Goal: Information Seeking & Learning: Learn about a topic

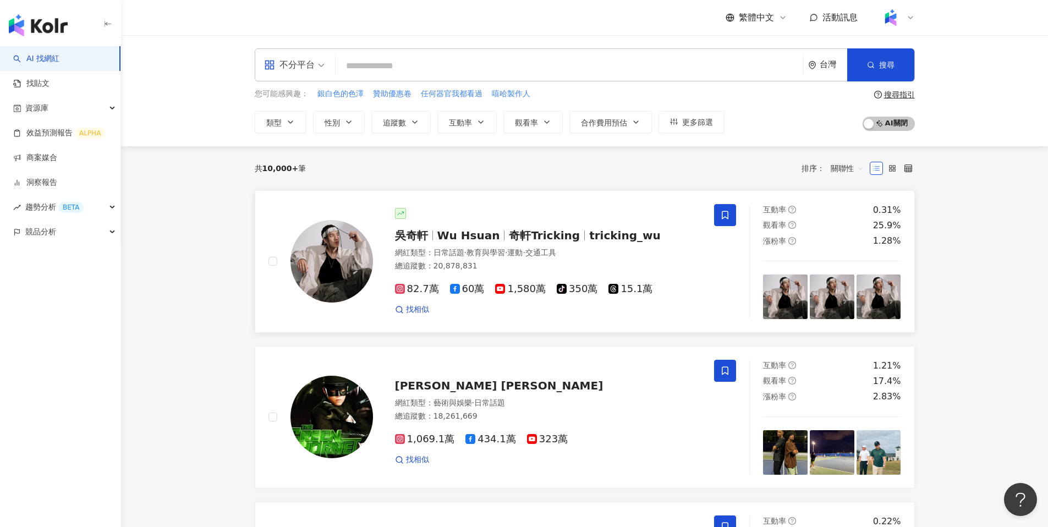
click at [480, 233] on span "Wu Hsuan" at bounding box center [468, 235] width 63 height 13
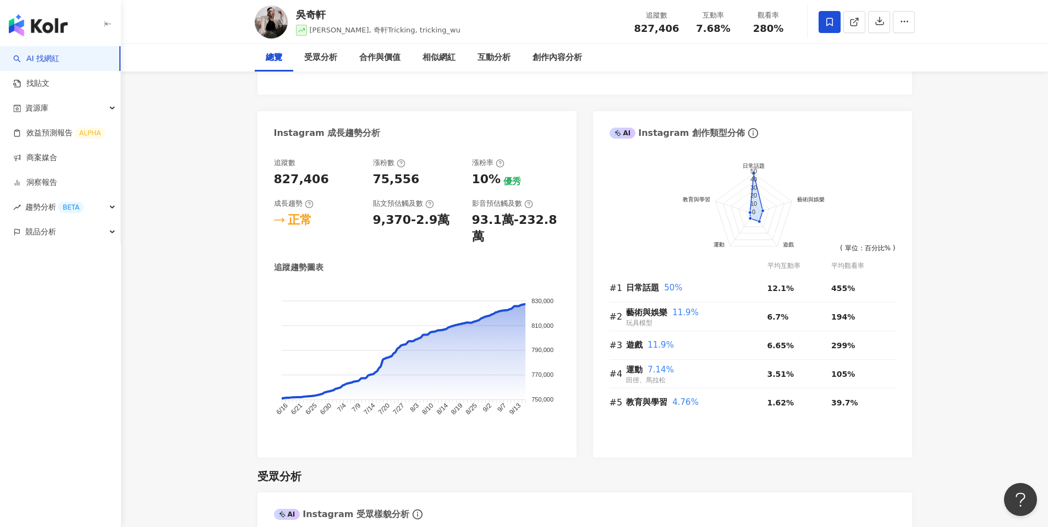
scroll to position [557, 0]
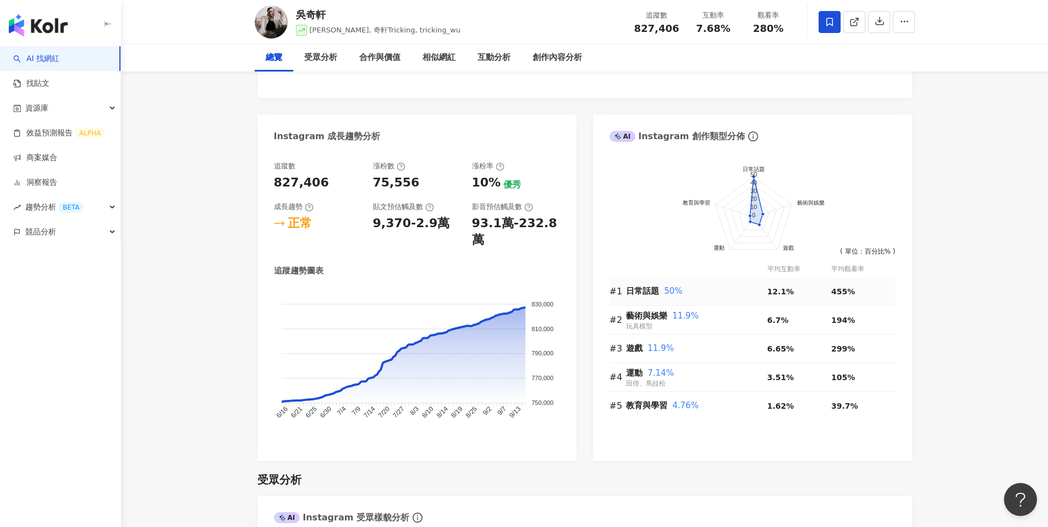
click at [672, 288] on span "50%" at bounding box center [673, 291] width 18 height 10
click at [647, 289] on span "日常話題" at bounding box center [642, 291] width 33 height 10
click at [664, 295] on div "日常話題 50%" at bounding box center [696, 291] width 141 height 13
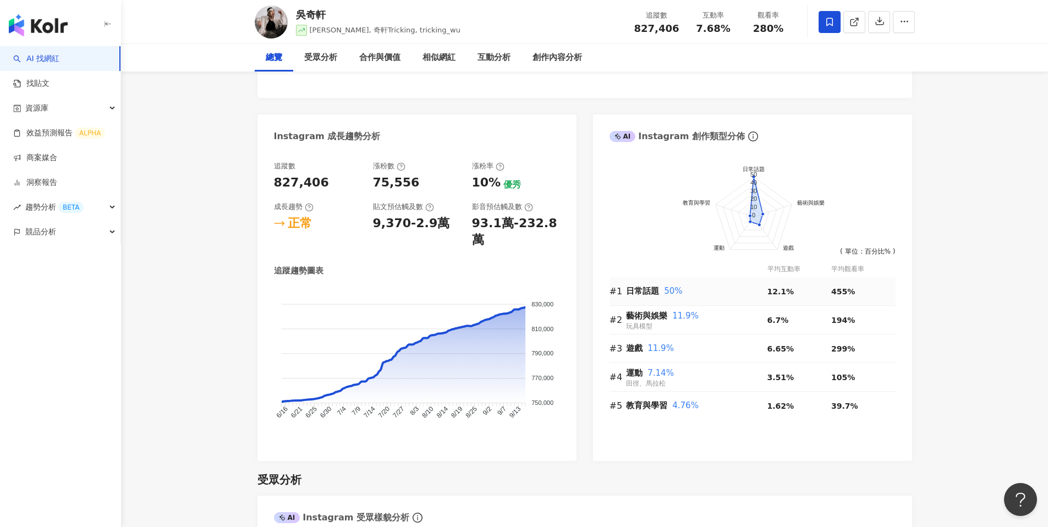
scroll to position [557, 0]
click at [666, 291] on span "50%" at bounding box center [673, 291] width 18 height 10
click at [672, 291] on span "50%" at bounding box center [673, 291] width 18 height 10
drag, startPoint x: 683, startPoint y: 291, endPoint x: 660, endPoint y: 293, distance: 23.7
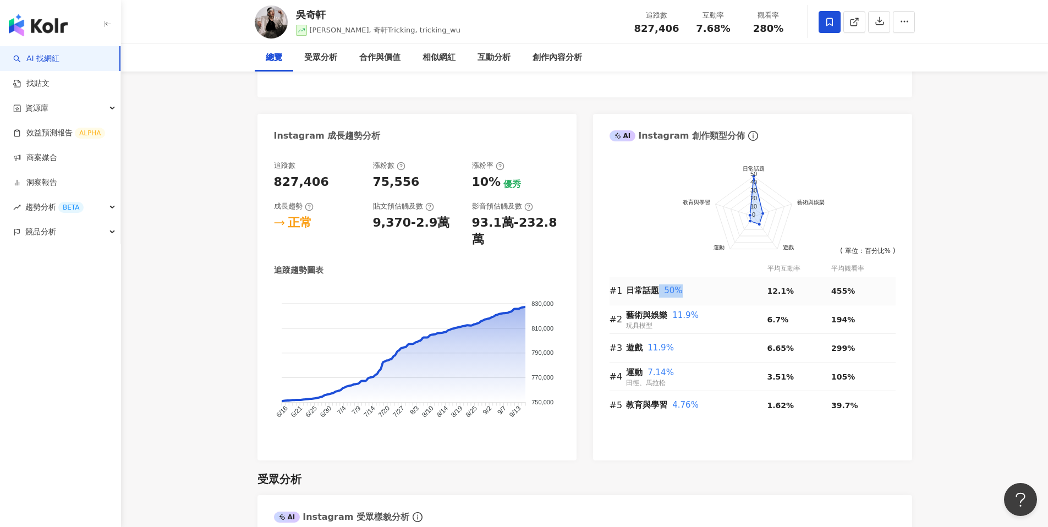
click at [660, 293] on div "日常話題 50%" at bounding box center [696, 290] width 141 height 13
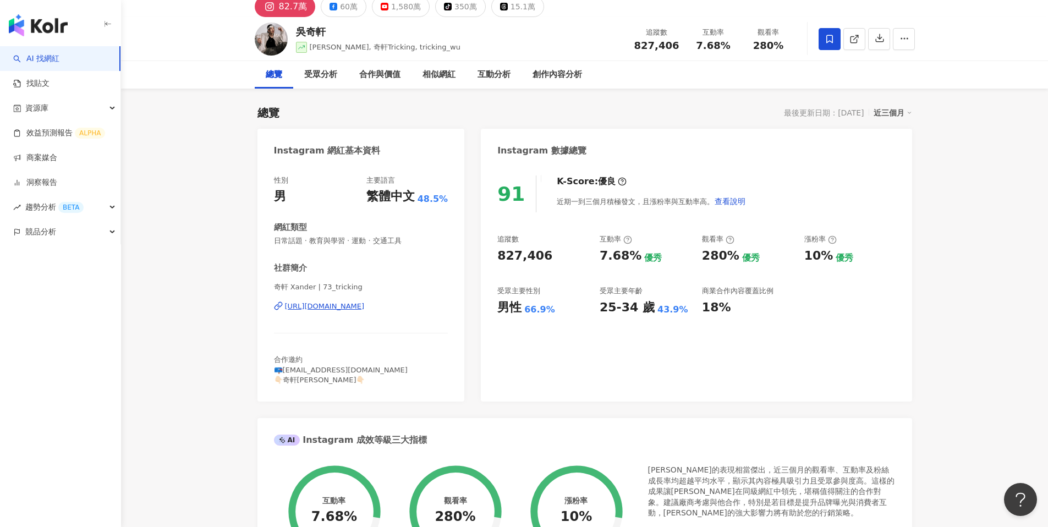
scroll to position [0, 0]
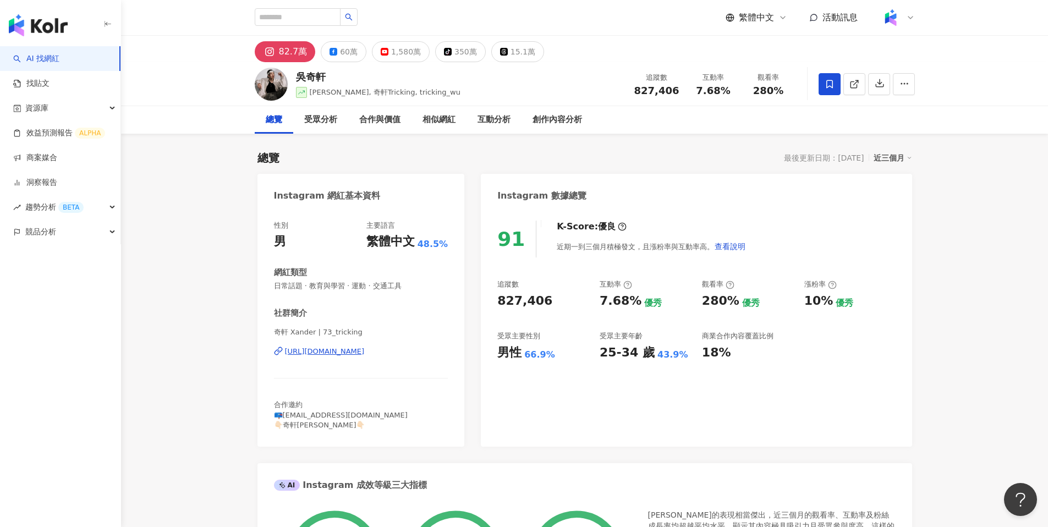
click at [59, 53] on link "AI 找網紅" at bounding box center [36, 58] width 46 height 11
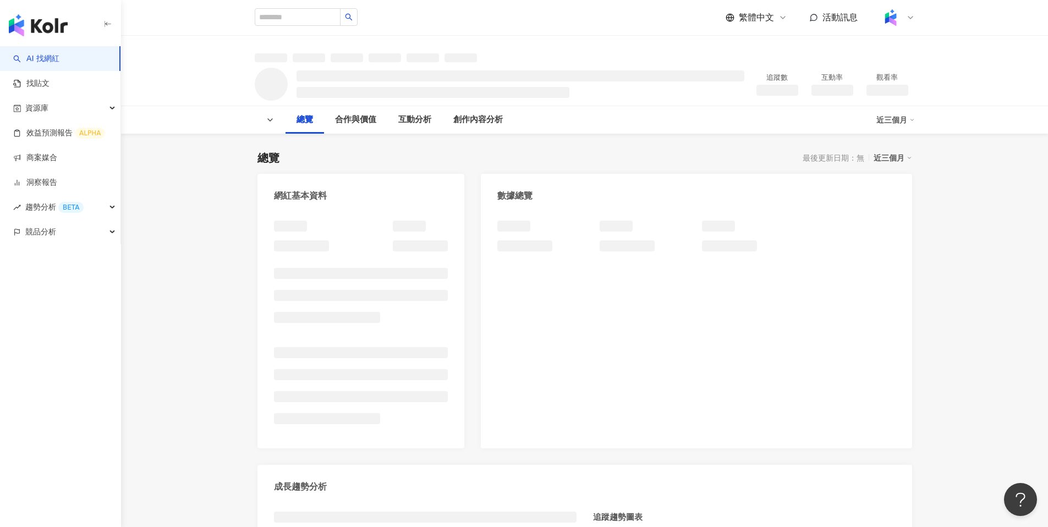
click at [59, 57] on link "AI 找網紅" at bounding box center [36, 58] width 46 height 11
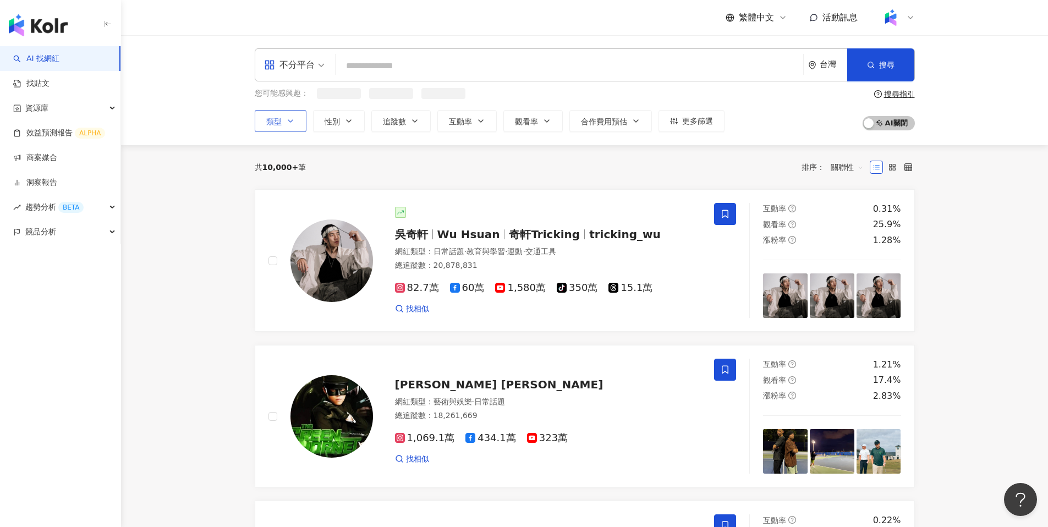
click at [293, 126] on button "類型" at bounding box center [281, 121] width 52 height 22
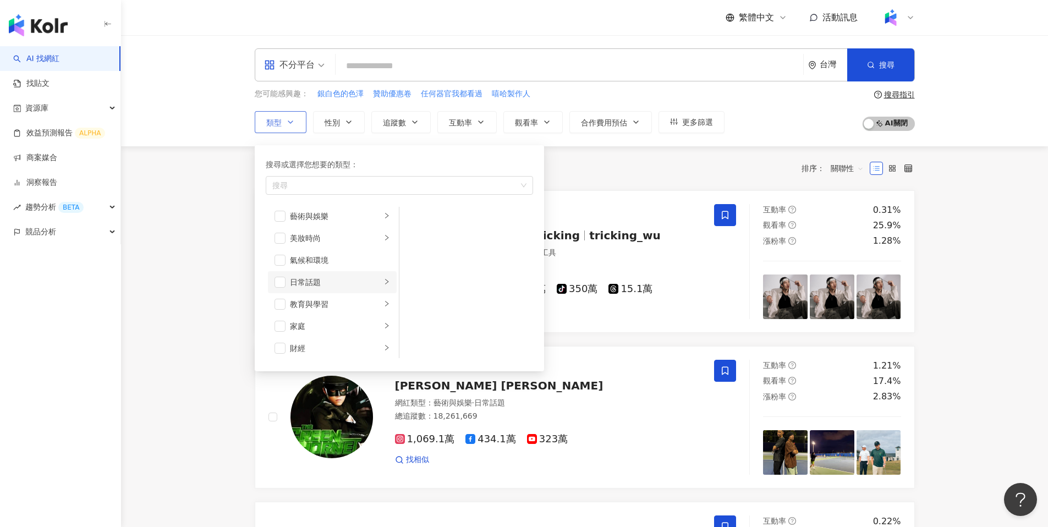
scroll to position [6, 0]
click at [342, 287] on li "日常話題" at bounding box center [332, 281] width 129 height 22
click at [348, 307] on div "教育與學習" at bounding box center [335, 303] width 91 height 12
click at [348, 325] on div "家庭" at bounding box center [335, 325] width 91 height 12
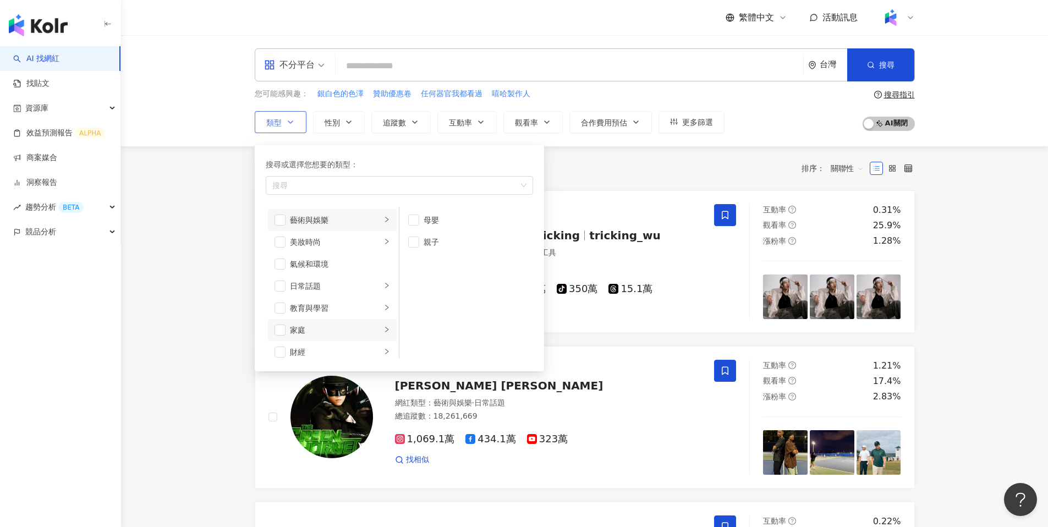
click at [361, 213] on li "藝術與娛樂" at bounding box center [332, 220] width 129 height 22
click at [359, 234] on li "美妝時尚" at bounding box center [332, 242] width 129 height 22
click at [360, 264] on div "氣候和環境" at bounding box center [340, 264] width 100 height 12
click at [356, 290] on div "日常話題" at bounding box center [335, 286] width 91 height 12
click at [357, 271] on li "氣候和環境" at bounding box center [332, 264] width 129 height 22
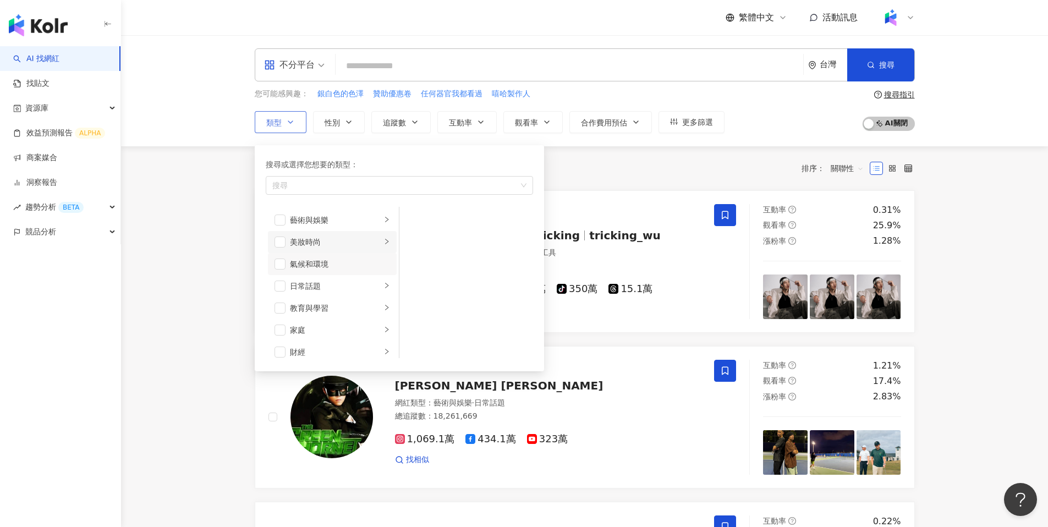
click at [364, 240] on div "美妝時尚" at bounding box center [335, 242] width 91 height 12
click at [355, 287] on div "日常話題" at bounding box center [335, 286] width 91 height 12
click at [354, 311] on div "教育與學習" at bounding box center [335, 308] width 91 height 12
click at [354, 327] on li "家庭" at bounding box center [332, 321] width 129 height 22
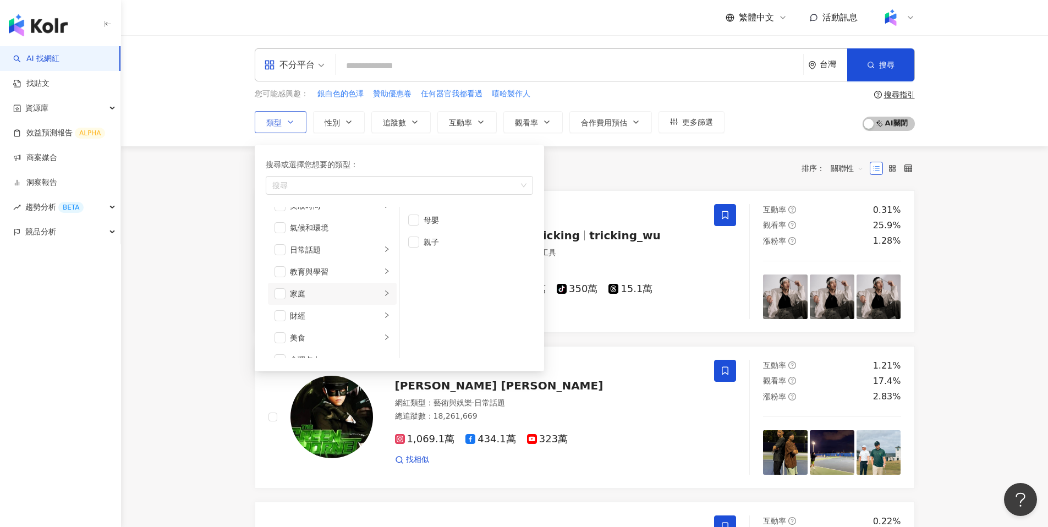
click at [354, 327] on li "美食" at bounding box center [332, 338] width 129 height 22
click at [358, 310] on div "財經" at bounding box center [335, 316] width 91 height 12
click at [353, 307] on li "遊戲" at bounding box center [332, 298] width 129 height 22
click at [353, 317] on div "法政社會" at bounding box center [335, 320] width 91 height 12
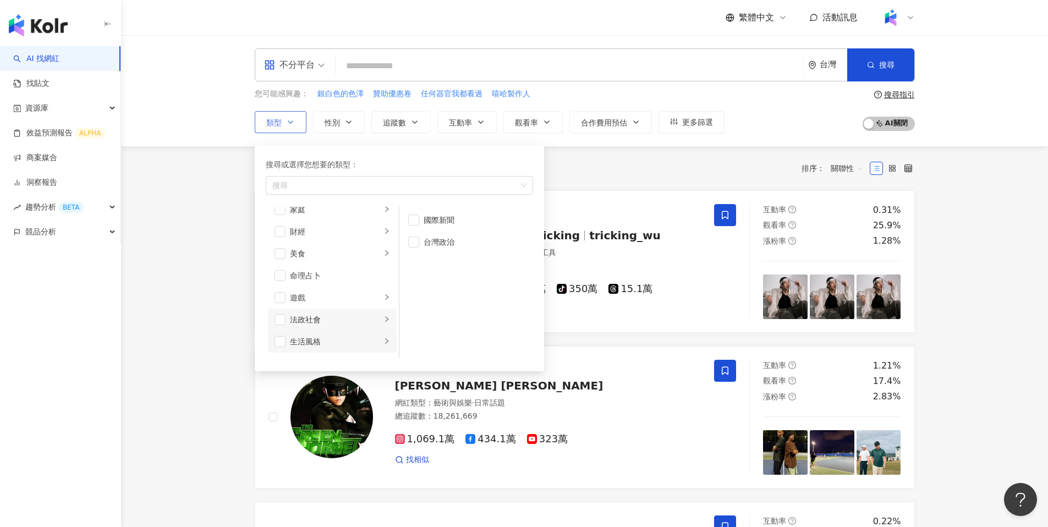
click at [353, 341] on div "生活風格" at bounding box center [335, 342] width 91 height 12
click at [354, 255] on div "影視娛樂" at bounding box center [335, 252] width 91 height 12
